Goal: Task Accomplishment & Management: Manage account settings

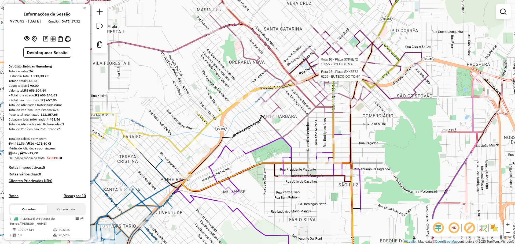
drag, startPoint x: 337, startPoint y: 109, endPoint x: 349, endPoint y: 136, distance: 28.8
click at [348, 136] on icon at bounding box center [290, 61] width 162 height 155
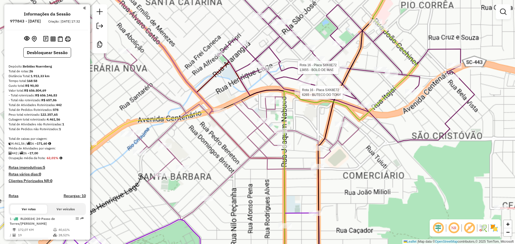
click at [386, 95] on icon at bounding box center [350, 122] width 133 height 293
select select "**********"
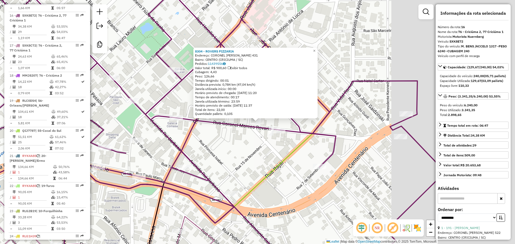
scroll to position [658, 0]
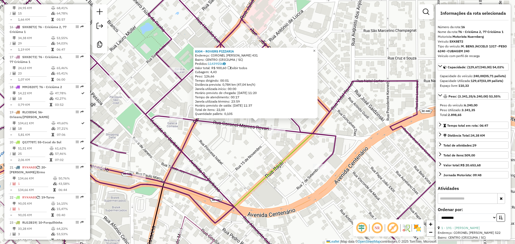
click at [316, 48] on link "×" at bounding box center [314, 51] width 6 height 6
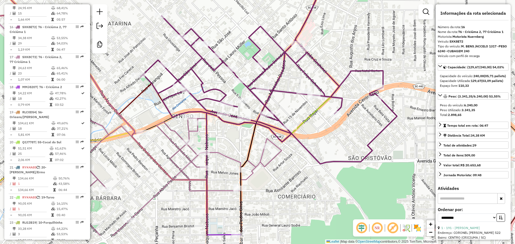
drag, startPoint x: 280, startPoint y: 132, endPoint x: 303, endPoint y: 67, distance: 68.4
click at [303, 67] on div "Janela de atendimento Grade de atendimento Capacidade Transportadoras Veículos …" at bounding box center [257, 122] width 515 height 244
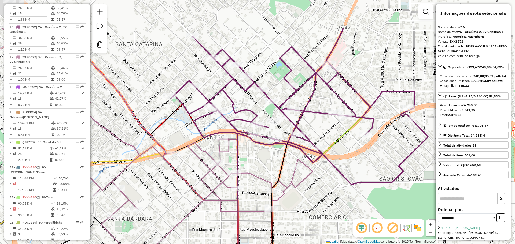
drag, startPoint x: 351, startPoint y: 75, endPoint x: 360, endPoint y: 101, distance: 27.5
click at [360, 101] on icon at bounding box center [299, 106] width 257 height 157
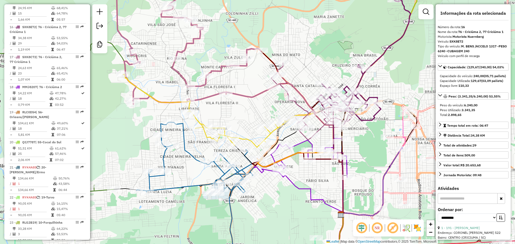
click at [316, 86] on div "Janela de atendimento Grade de atendimento Capacidade Transportadoras Veículos …" at bounding box center [257, 122] width 515 height 244
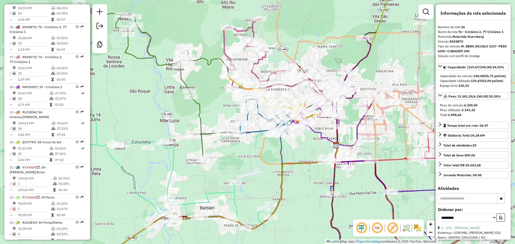
drag, startPoint x: 320, startPoint y: 50, endPoint x: 322, endPoint y: 58, distance: 7.9
click at [322, 58] on div "Janela de atendimento Grade de atendimento Capacidade Transportadoras Veículos …" at bounding box center [257, 122] width 515 height 244
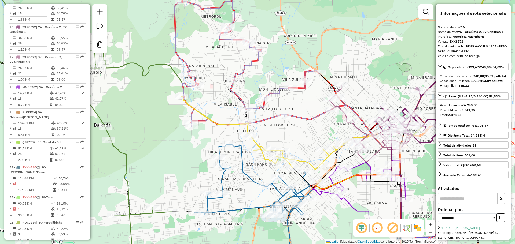
drag, startPoint x: 300, startPoint y: 117, endPoint x: 308, endPoint y: 116, distance: 8.7
click at [308, 116] on div "Janela de atendimento Grade de atendimento Capacidade Transportadoras Veículos …" at bounding box center [257, 122] width 515 height 244
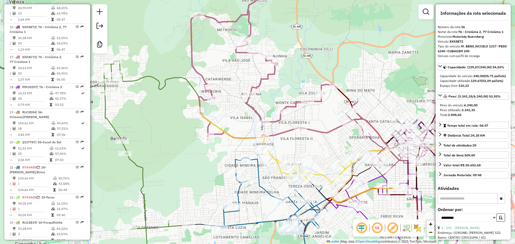
drag, startPoint x: 326, startPoint y: 127, endPoint x: 341, endPoint y: 122, distance: 16.1
click at [343, 140] on div "Janela de atendimento Grade de atendimento Capacidade Transportadoras Veículos …" at bounding box center [257, 122] width 515 height 244
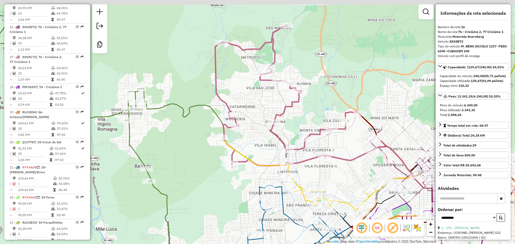
drag, startPoint x: 331, startPoint y: 74, endPoint x: 345, endPoint y: 83, distance: 17.0
click at [346, 99] on div "Janela de atendimento Grade de atendimento Capacidade Transportadoras Veículos …" at bounding box center [257, 122] width 515 height 244
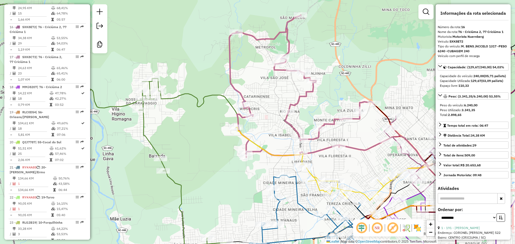
drag, startPoint x: 311, startPoint y: 94, endPoint x: 316, endPoint y: 73, distance: 22.1
click at [316, 73] on div "Janela de atendimento Grade de atendimento Capacidade Transportadoras Veículos …" at bounding box center [257, 122] width 515 height 244
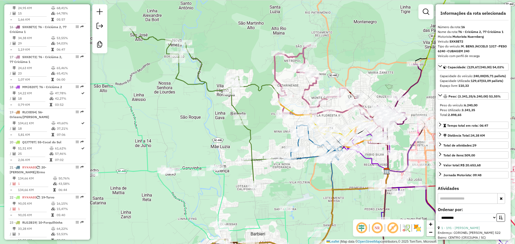
drag, startPoint x: 322, startPoint y: 65, endPoint x: 327, endPoint y: 80, distance: 16.0
click at [327, 80] on div "Janela de atendimento Grade de atendimento Capacidade Transportadoras Veículos …" at bounding box center [257, 122] width 515 height 244
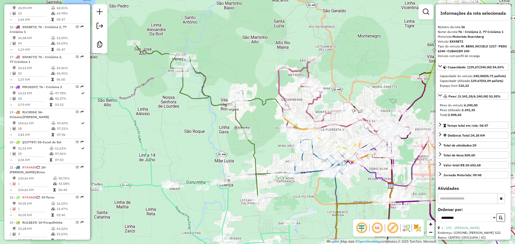
drag, startPoint x: 243, startPoint y: 45, endPoint x: 243, endPoint y: 49, distance: 4.4
click at [243, 49] on div "Janela de atendimento Grade de atendimento Capacidade Transportadoras Veículos …" at bounding box center [257, 122] width 515 height 244
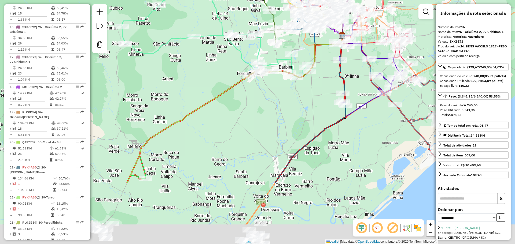
drag, startPoint x: 380, startPoint y: 132, endPoint x: 357, endPoint y: 65, distance: 70.1
click at [357, 66] on div "Janela de atendimento Grade de atendimento Capacidade Transportadoras Veículos …" at bounding box center [257, 122] width 515 height 244
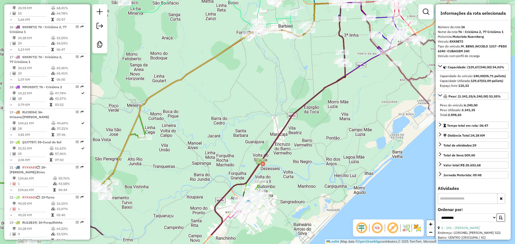
drag, startPoint x: 351, startPoint y: 148, endPoint x: 375, endPoint y: 61, distance: 90.1
click at [375, 61] on div "Janela de atendimento Grade de atendimento Capacidade Transportadoras Veículos …" at bounding box center [257, 122] width 515 height 244
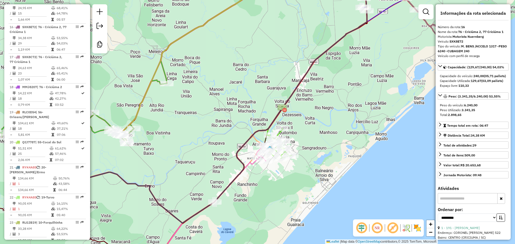
drag, startPoint x: 344, startPoint y: 88, endPoint x: 342, endPoint y: 178, distance: 90.5
click at [348, 185] on div "Janela de atendimento Grade de atendimento Capacidade Transportadoras Veículos …" at bounding box center [257, 122] width 515 height 244
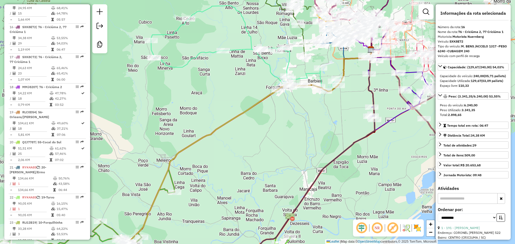
drag, startPoint x: 315, startPoint y: 131, endPoint x: 319, endPoint y: 140, distance: 9.4
click at [319, 140] on div "Janela de atendimento Grade de atendimento Capacidade Transportadoras Veículos …" at bounding box center [257, 122] width 515 height 244
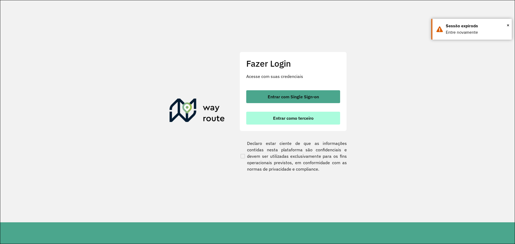
click at [276, 123] on button "Entrar como terceiro" at bounding box center [293, 118] width 94 height 13
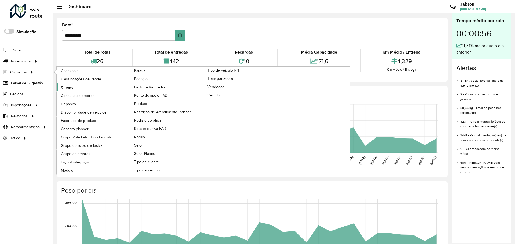
click at [70, 90] on span "Cliente" at bounding box center [67, 88] width 13 height 6
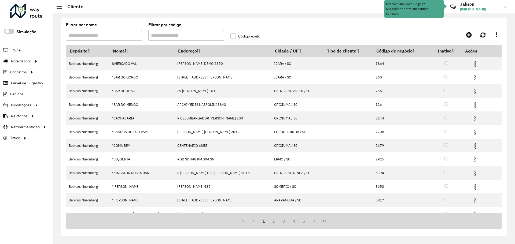
click at [158, 34] on input "Filtrar por código" at bounding box center [186, 35] width 76 height 11
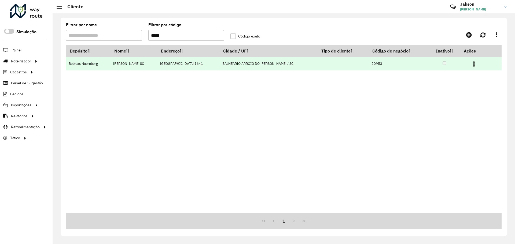
type input "*****"
click at [471, 64] on img at bounding box center [474, 64] width 6 height 6
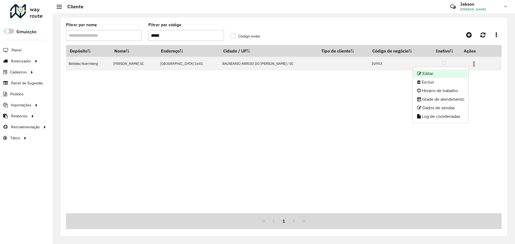
click at [437, 74] on li "Editar" at bounding box center [441, 74] width 56 height 9
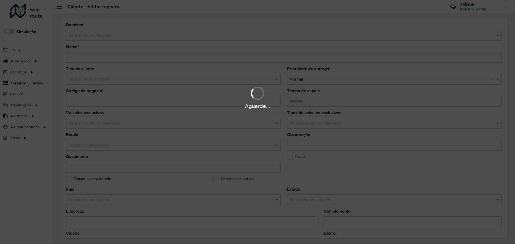
type input "**********"
type input "*****"
type input "********"
type input "**********"
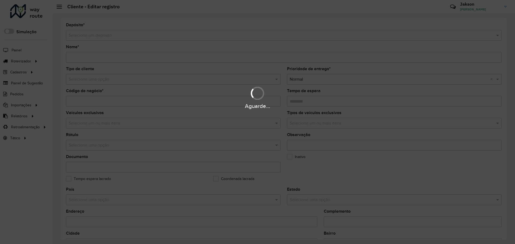
type input "**********"
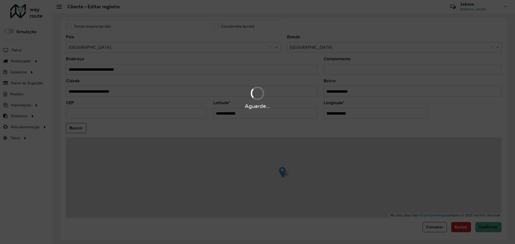
scroll to position [155, 0]
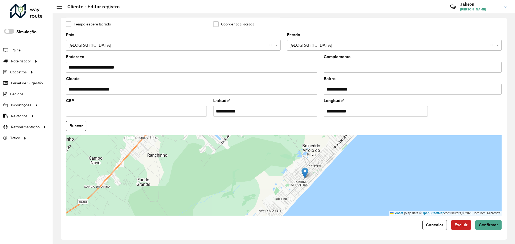
drag, startPoint x: 290, startPoint y: 187, endPoint x: 268, endPoint y: 163, distance: 32.3
click at [268, 163] on div "Leaflet | Map data © OpenStreetMap contributors,© 2025 TomTom, Microsoft" at bounding box center [284, 176] width 436 height 81
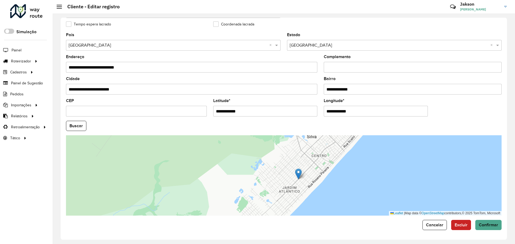
drag, startPoint x: 279, startPoint y: 192, endPoint x: 279, endPoint y: 197, distance: 5.1
click at [279, 197] on div "Leaflet | Map data © OpenStreetMap contributors,© 2025 TomTom, Microsoft" at bounding box center [284, 176] width 436 height 81
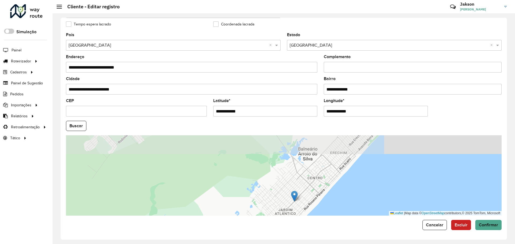
click at [316, 188] on div "Leaflet | Map data © OpenStreetMap contributors,© 2025 TomTom, Microsoft" at bounding box center [284, 176] width 436 height 81
